Goal: Information Seeking & Learning: Check status

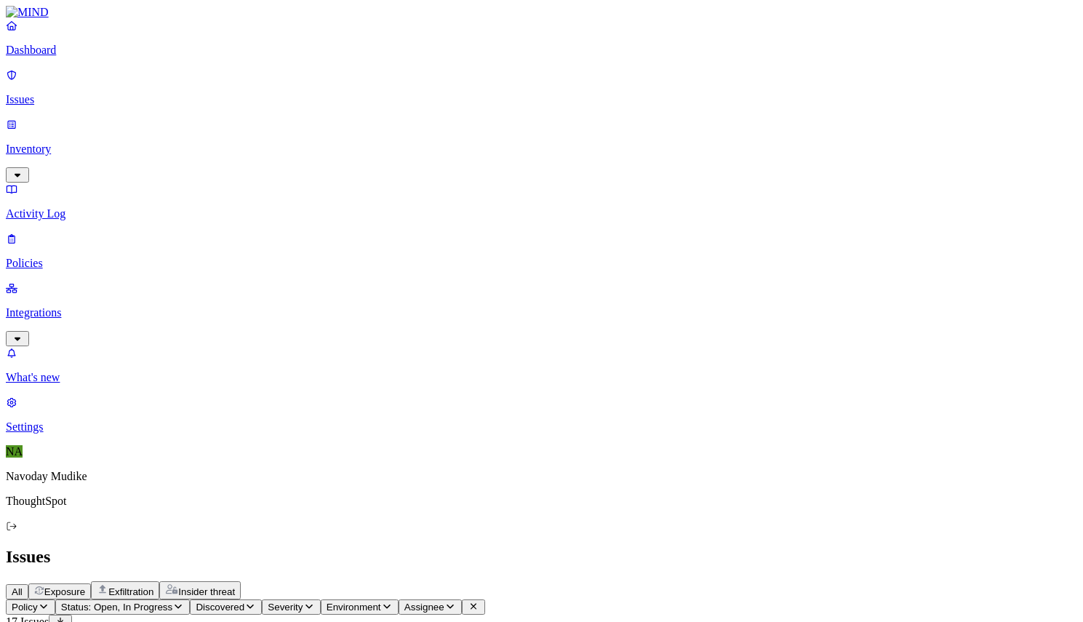
click at [23, 170] on icon "button" at bounding box center [18, 174] width 12 height 9
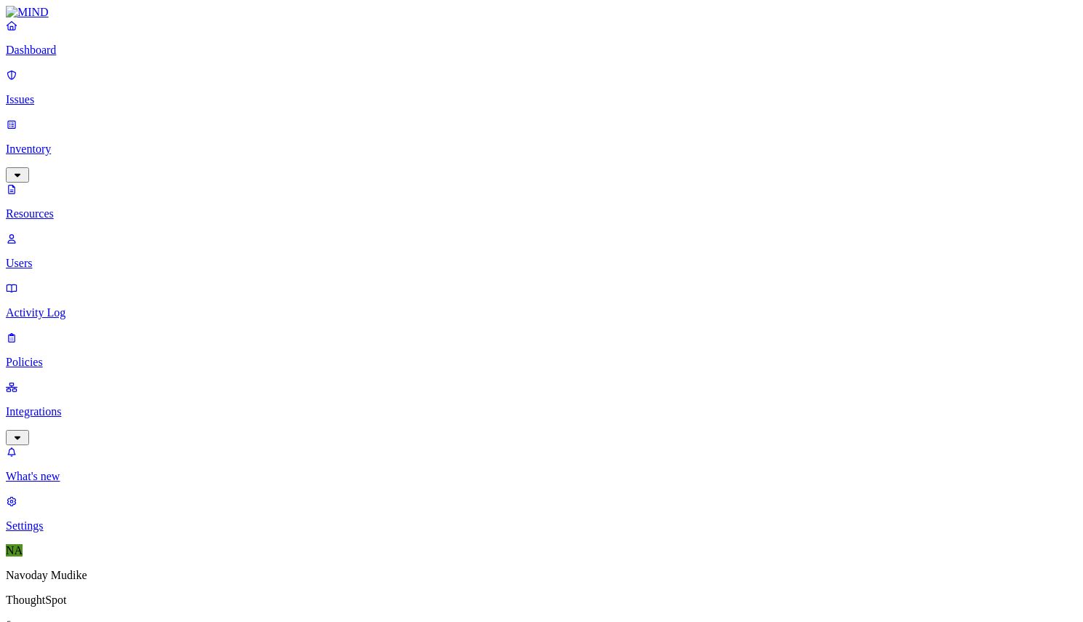
click at [113, 257] on p "Users" at bounding box center [541, 263] width 1071 height 13
paste input "[PERSON_NAME]"
type input "[PERSON_NAME]"
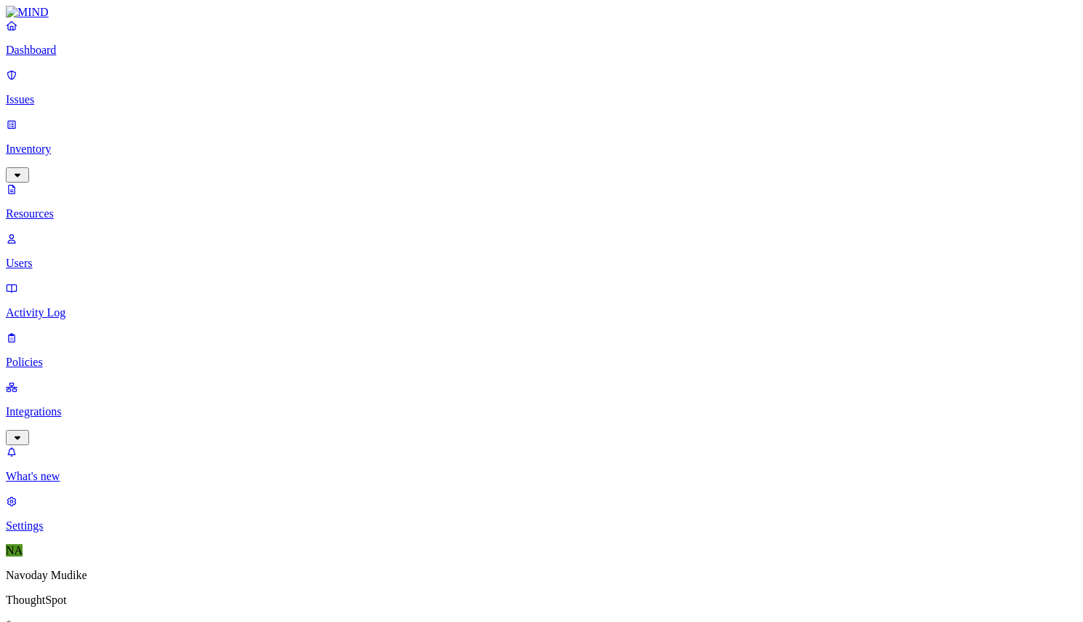
paste input "*[PERSON_NAME]"
type input "*[PERSON_NAME]"
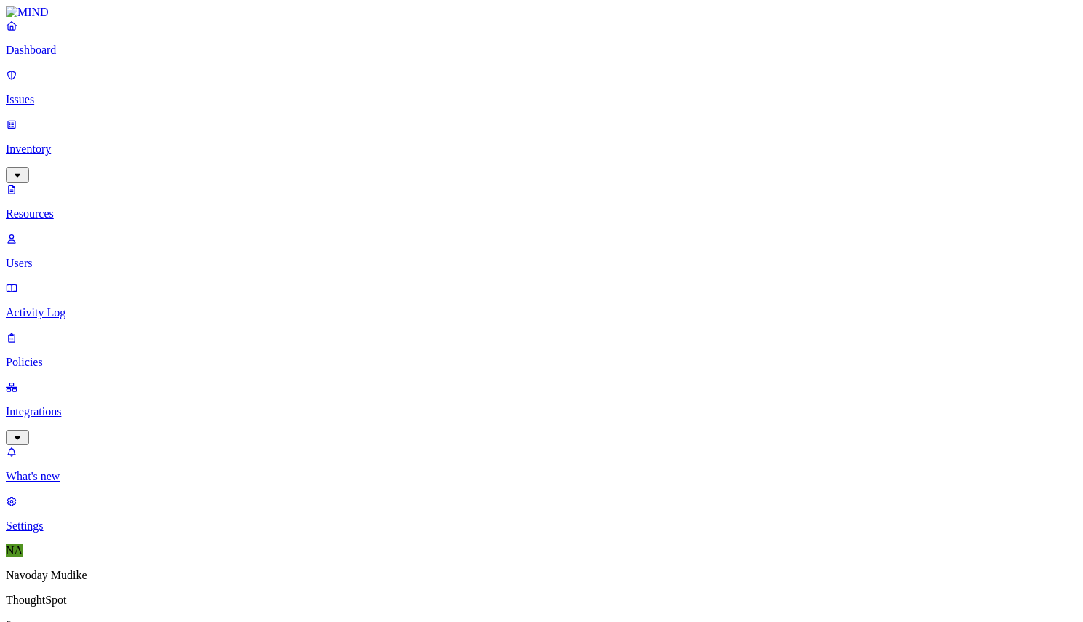
click at [94, 93] on p "Issues" at bounding box center [541, 99] width 1071 height 13
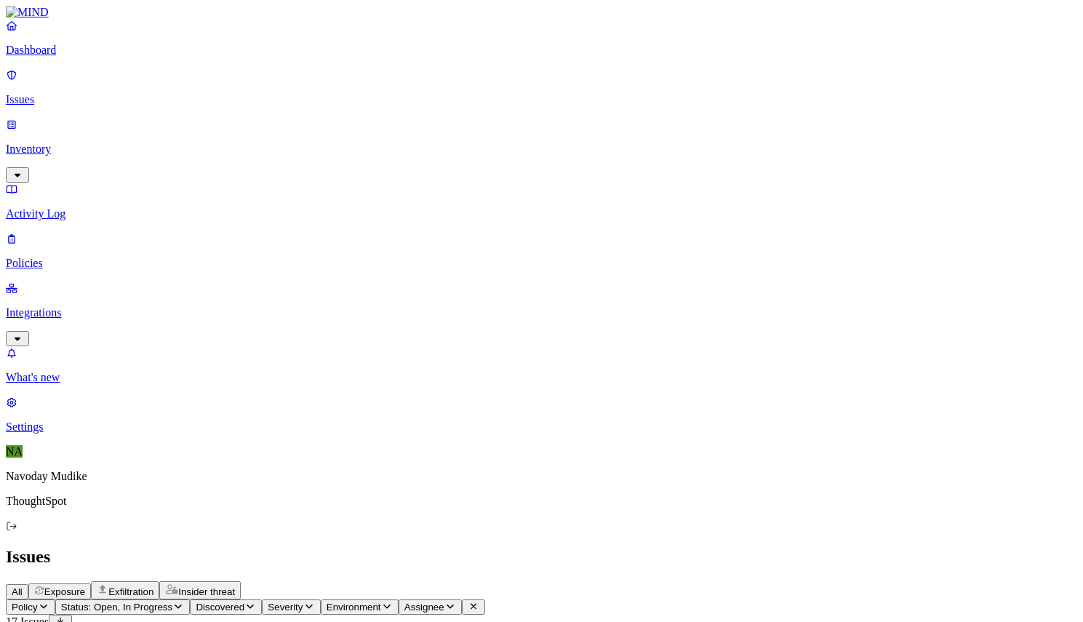
click at [716, 581] on div "All Exposure Exfiltration Insider threat" at bounding box center [541, 590] width 1071 height 18
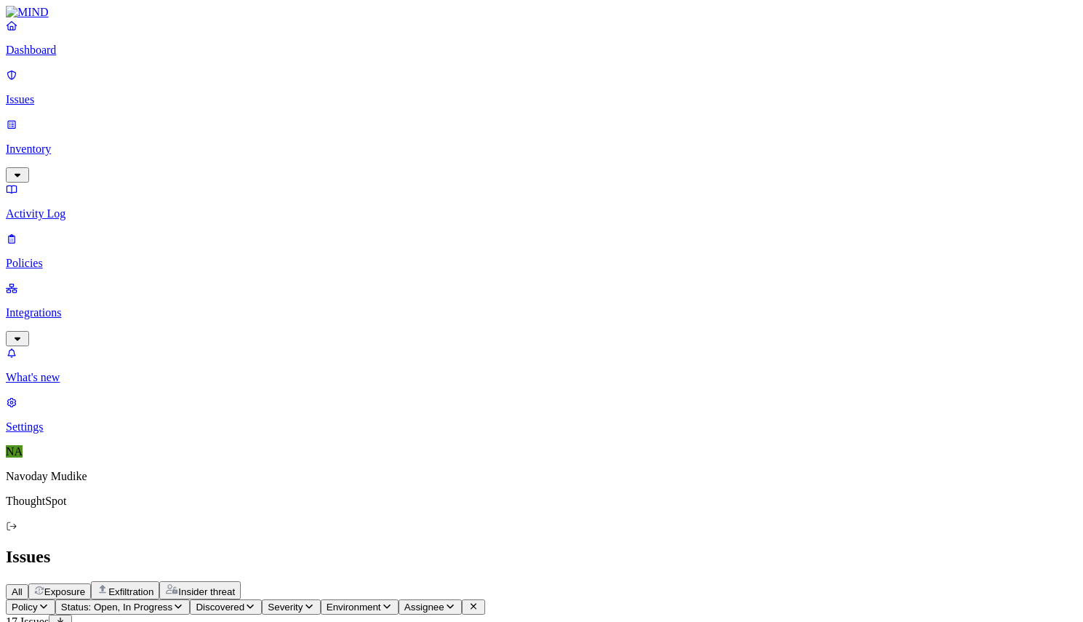
click at [666, 547] on h2 "Issues" at bounding box center [541, 557] width 1071 height 20
